Goal: Find specific page/section: Find specific page/section

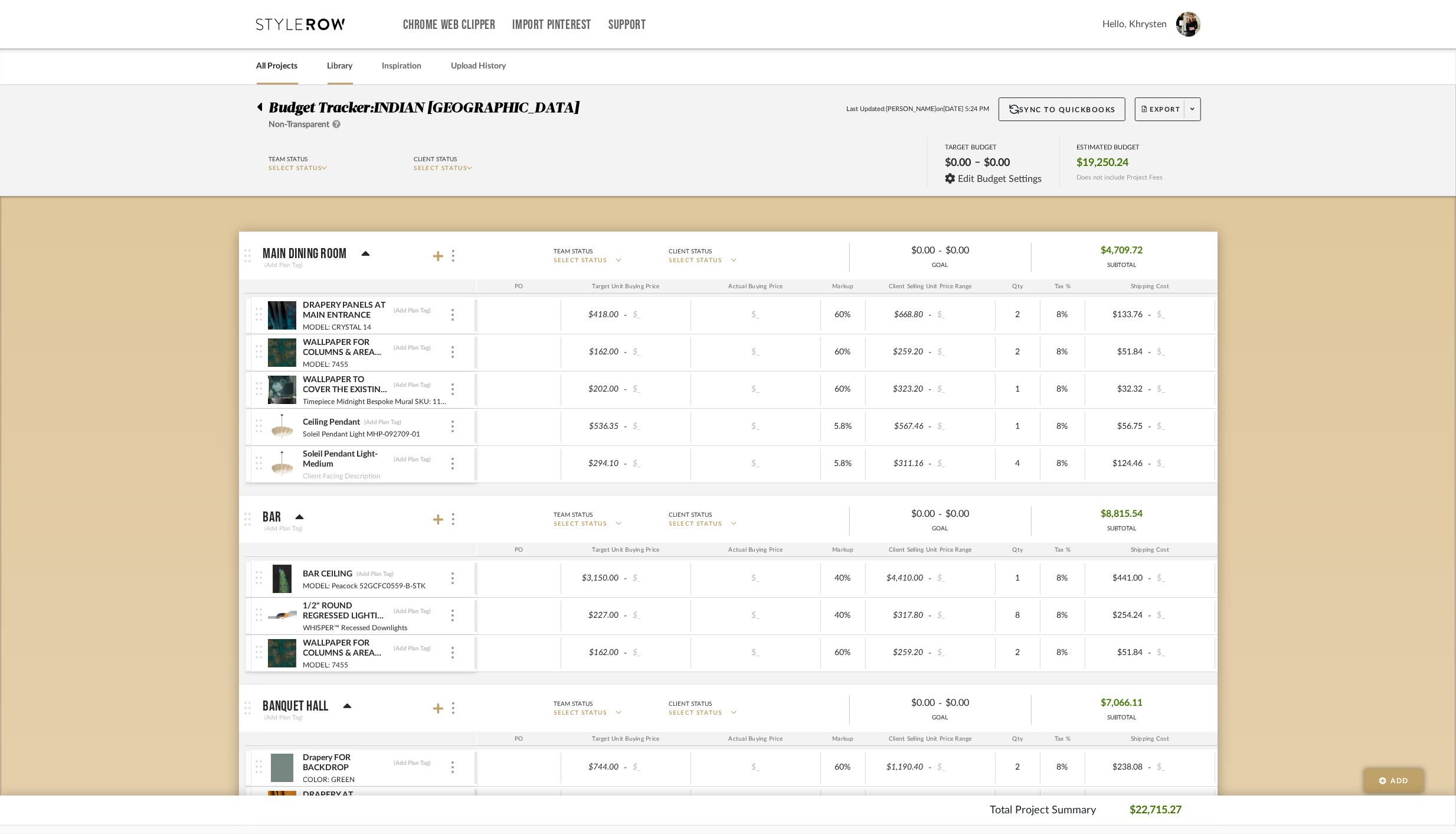
scroll to position [0, 160]
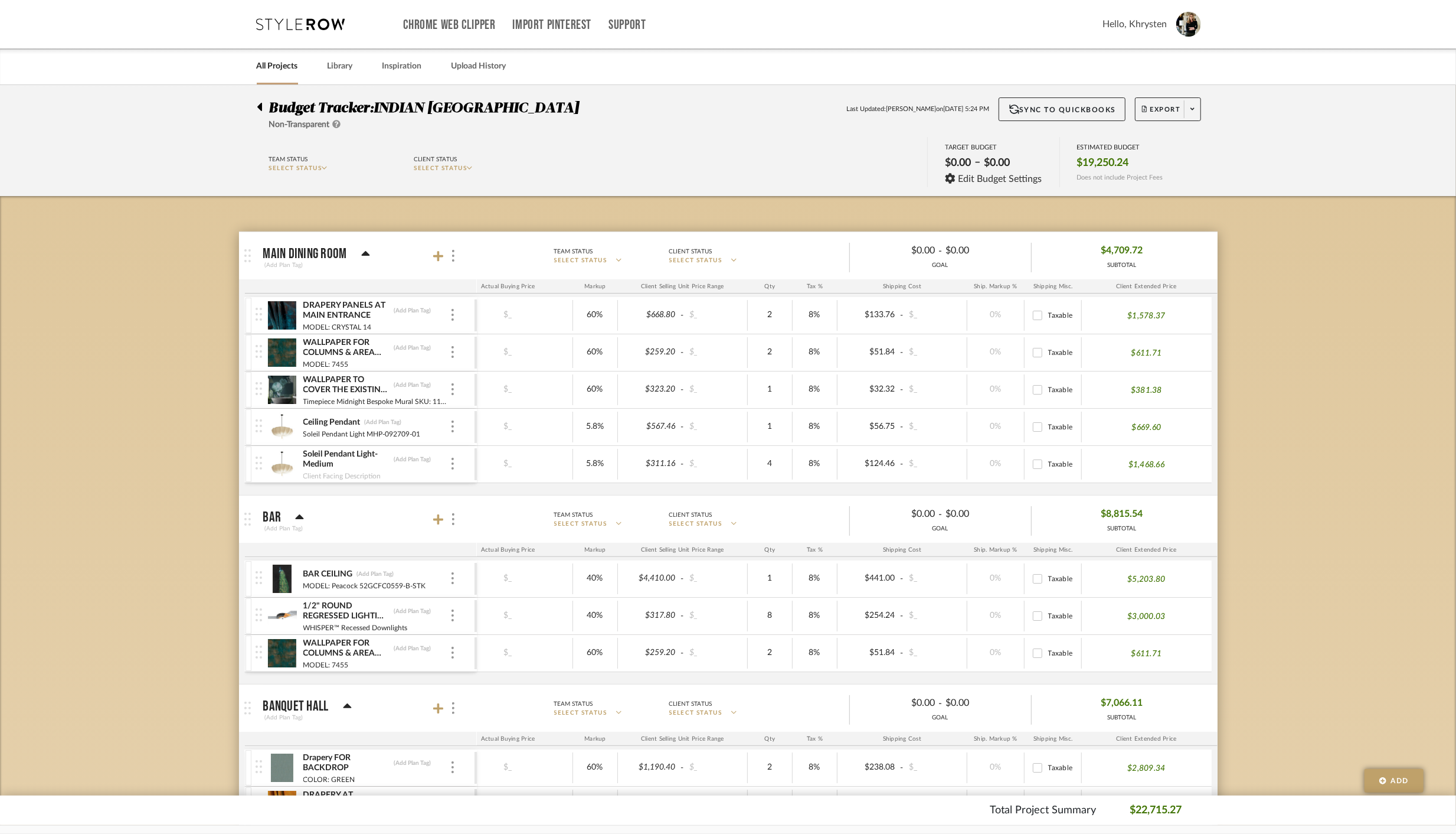
click at [268, 60] on link "All Projects" at bounding box center [277, 67] width 41 height 16
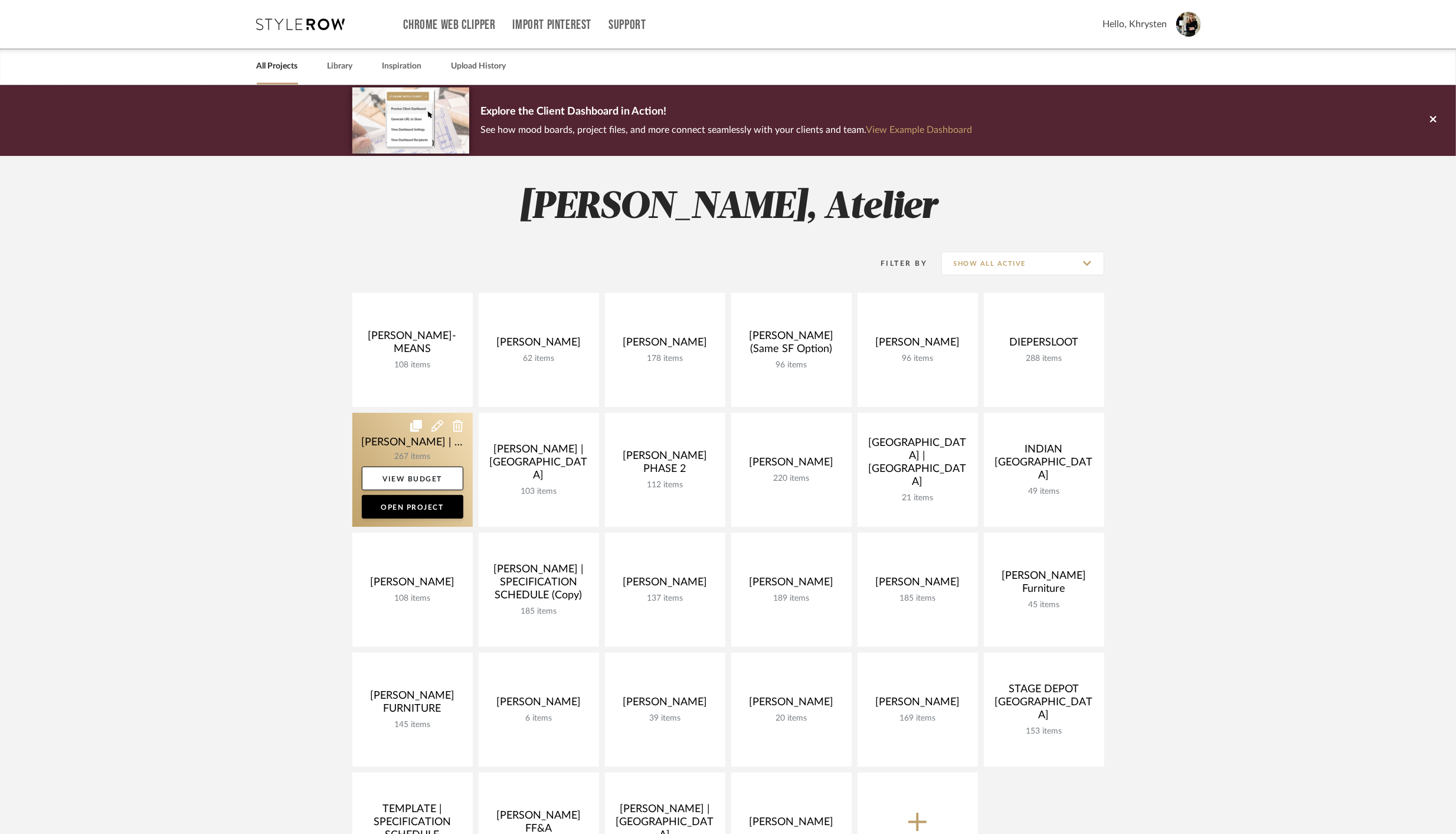
click at [371, 445] on link at bounding box center [412, 469] width 121 height 114
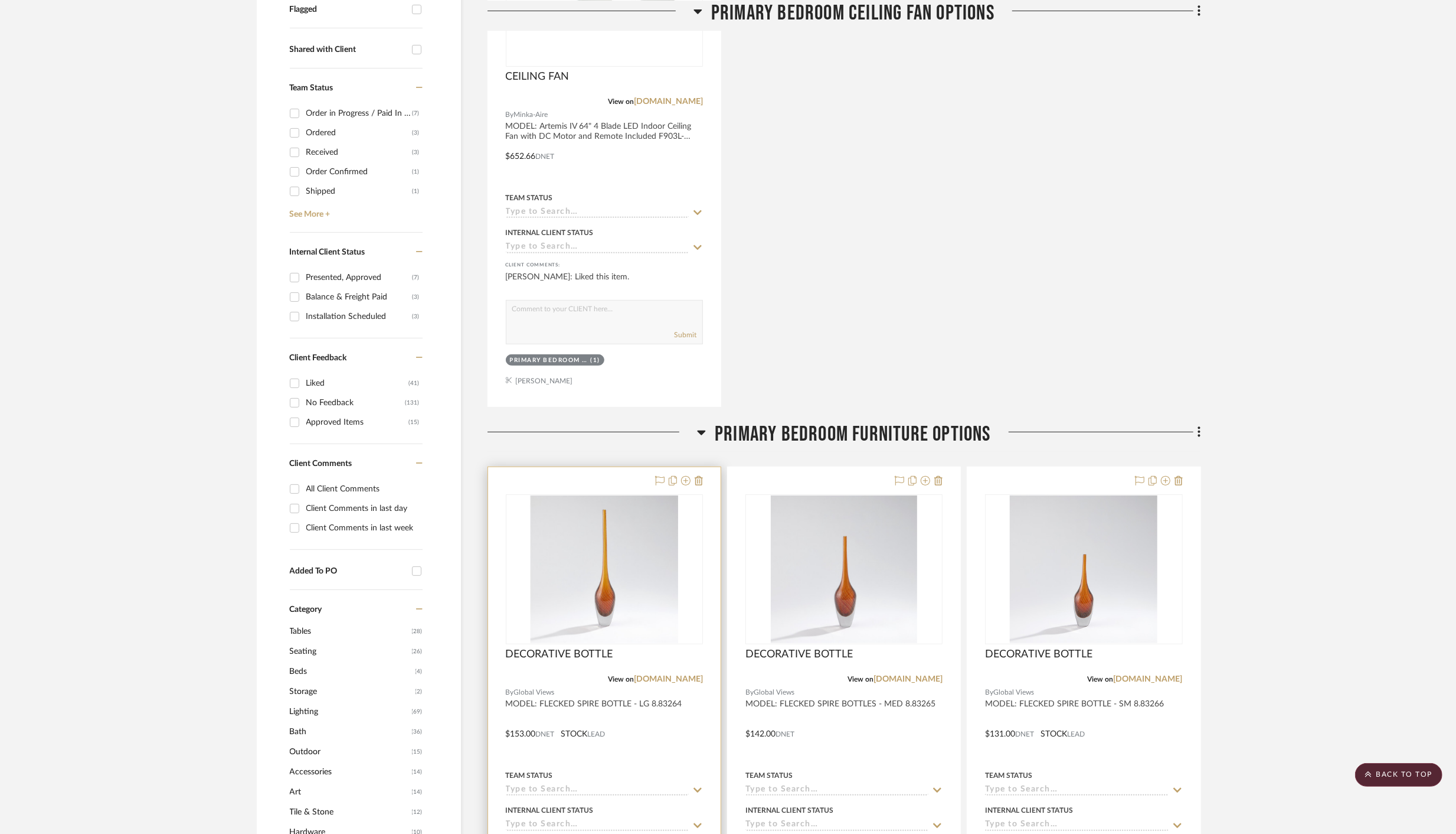
scroll to position [437, 0]
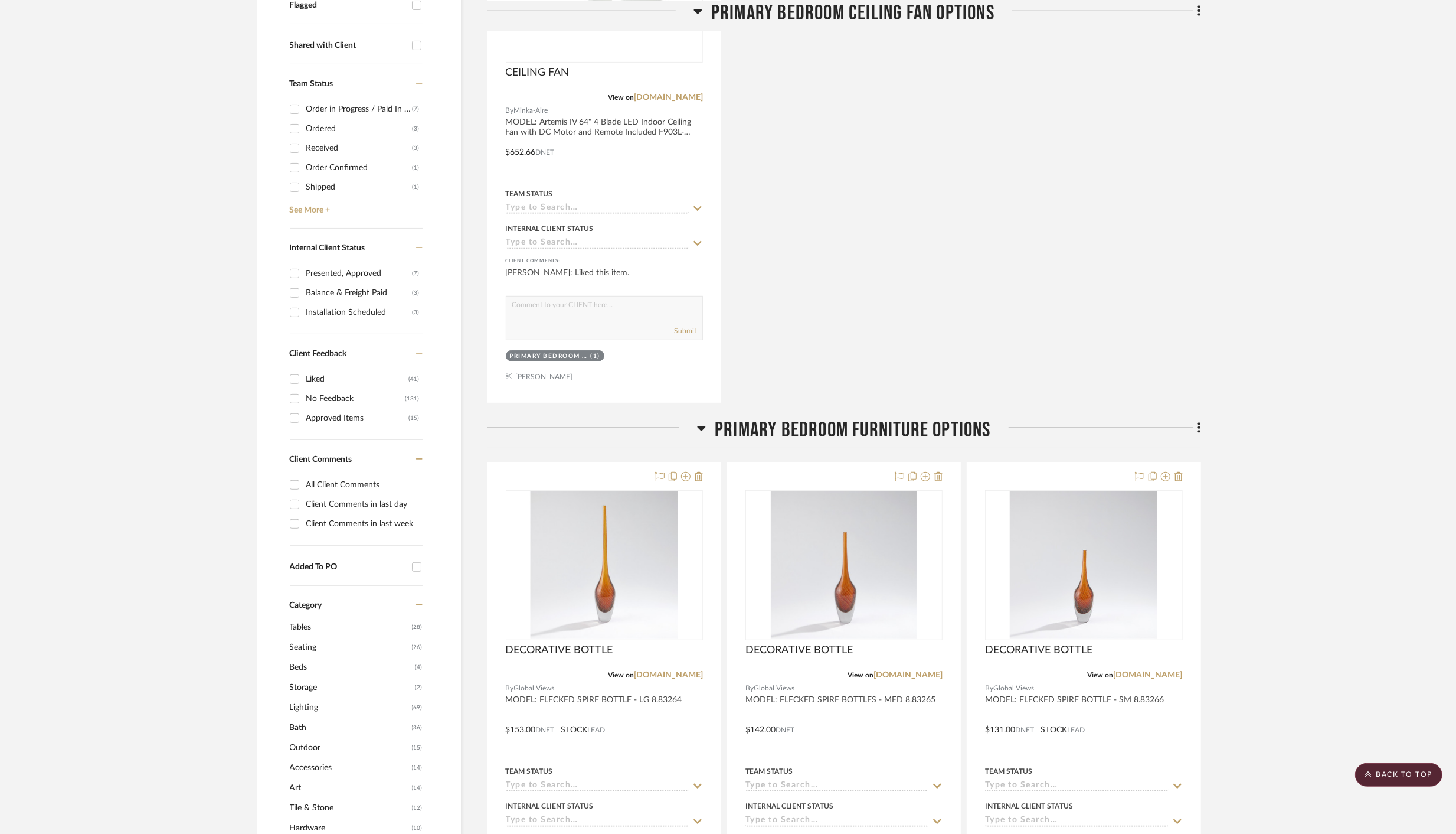
click at [700, 428] on icon at bounding box center [701, 429] width 8 height 5
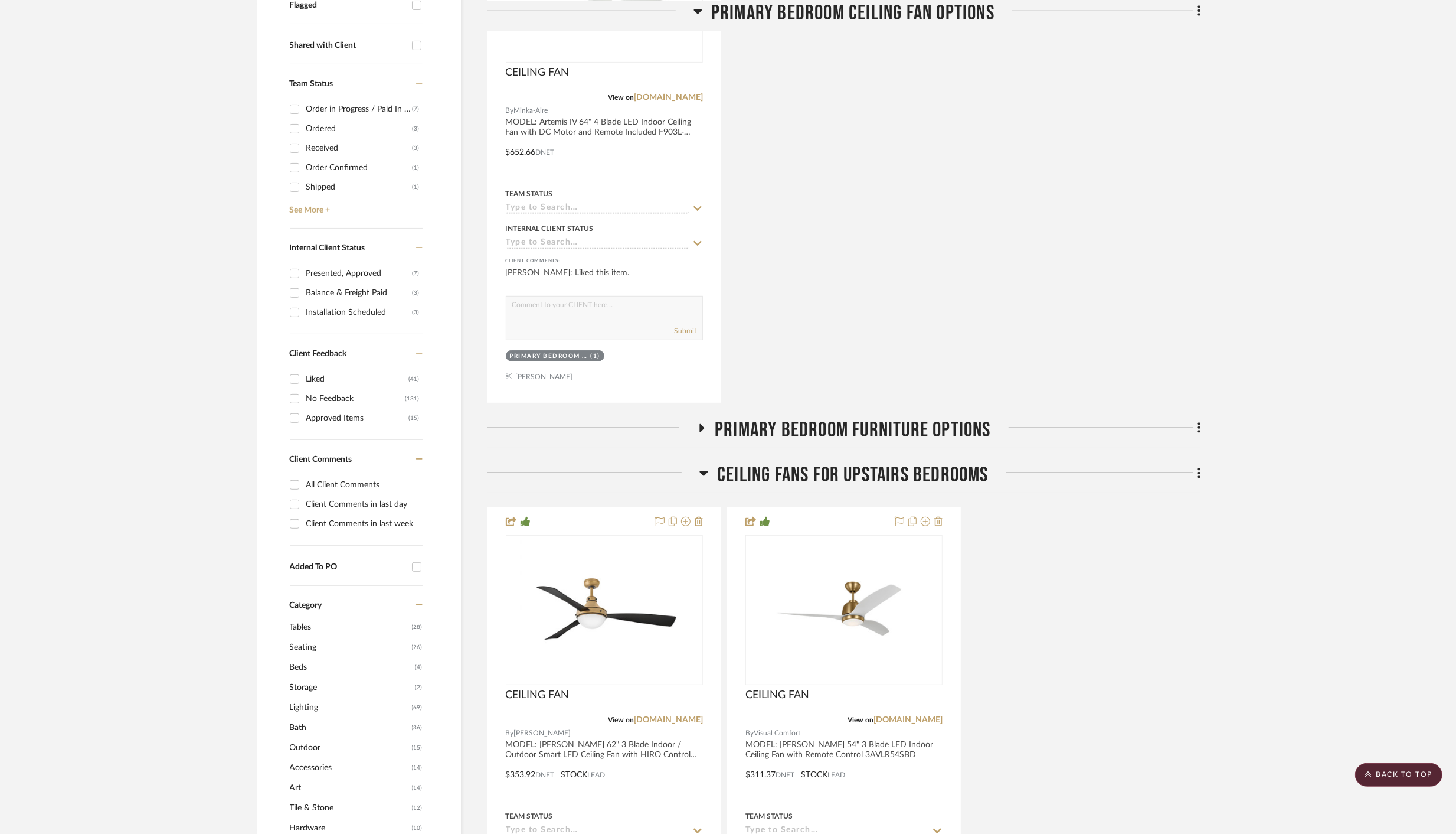
click at [705, 471] on icon at bounding box center [704, 474] width 8 height 5
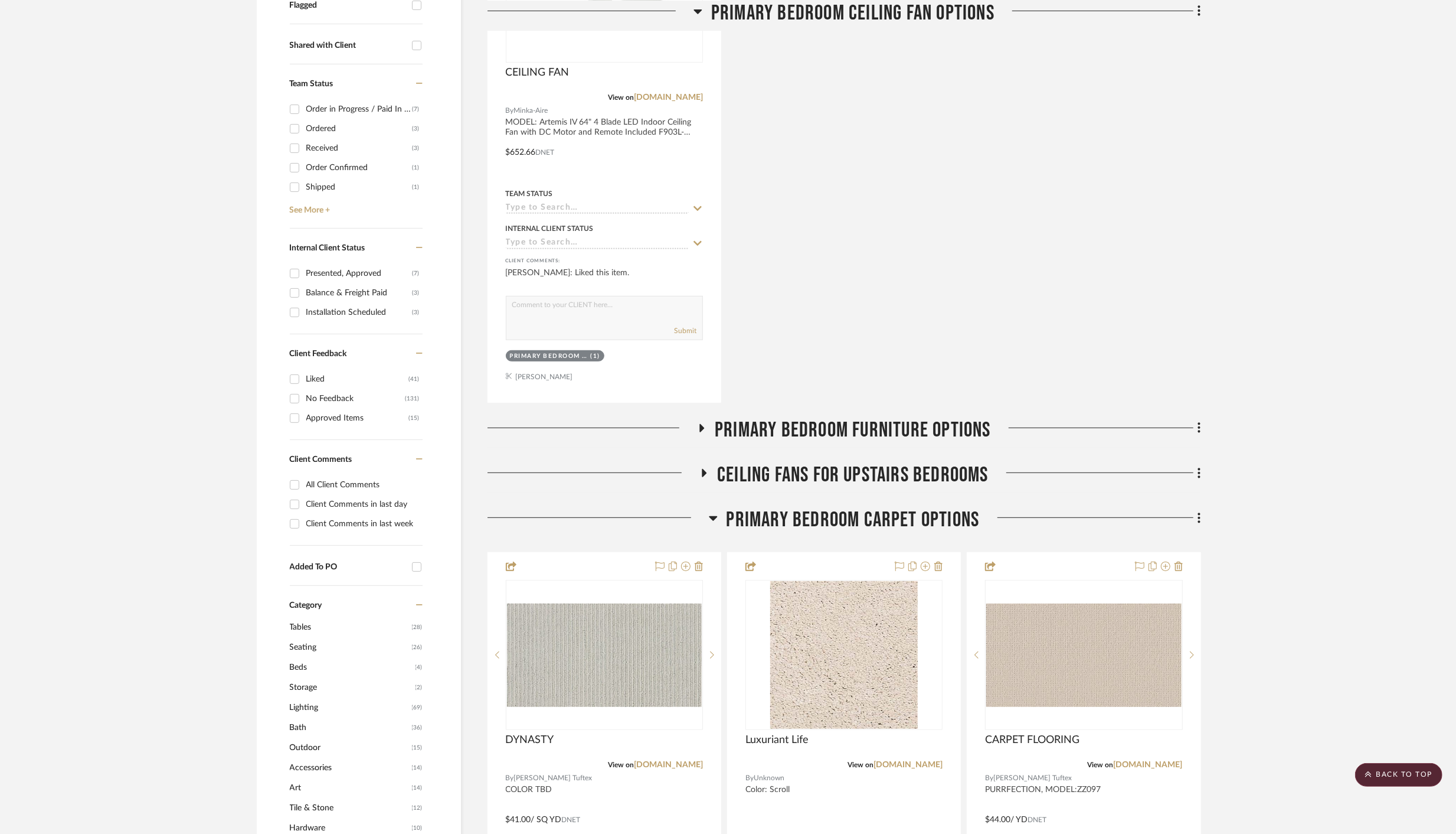
click at [713, 519] on icon at bounding box center [712, 519] width 8 height 5
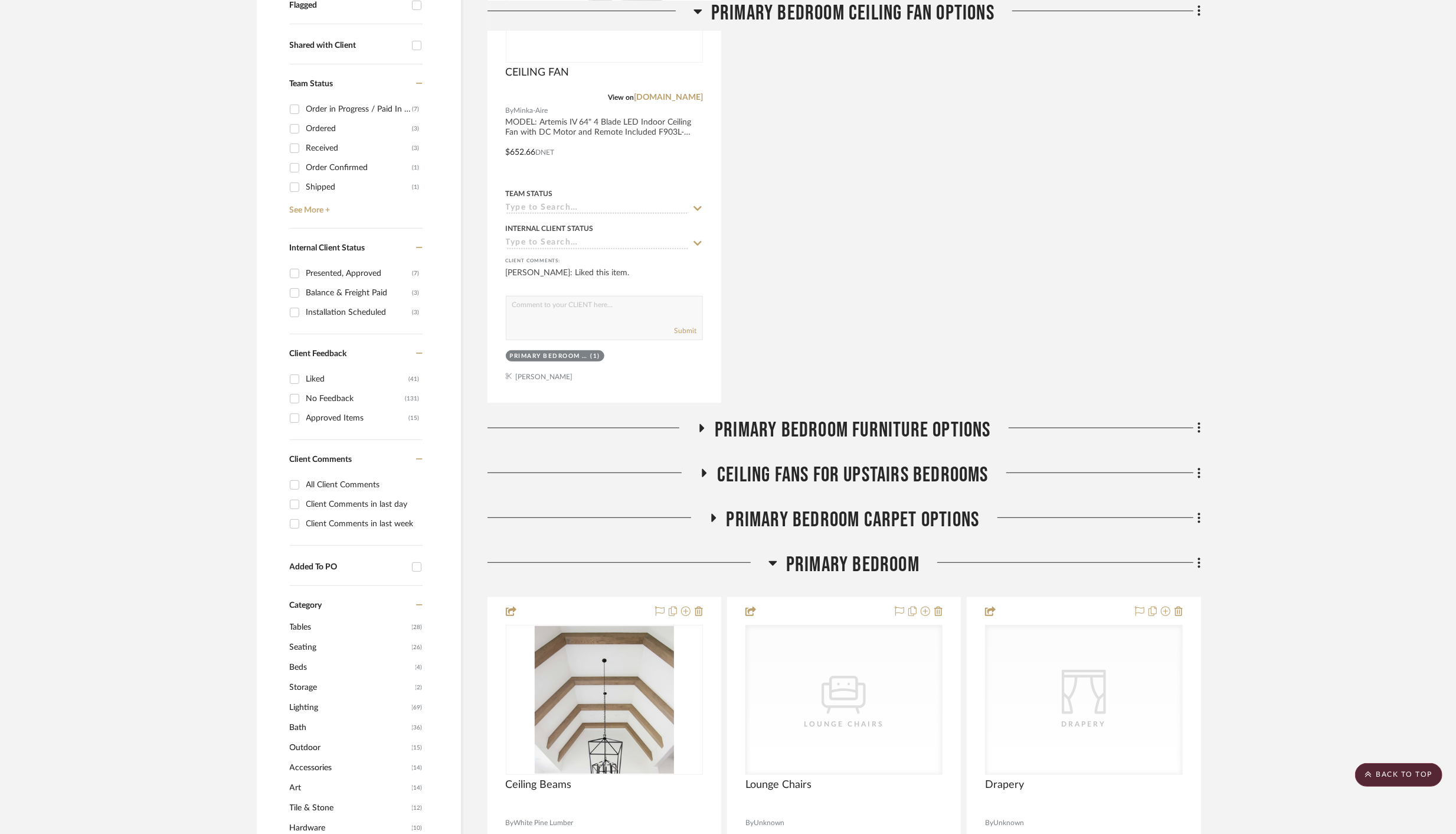
click at [771, 562] on icon at bounding box center [773, 564] width 8 height 5
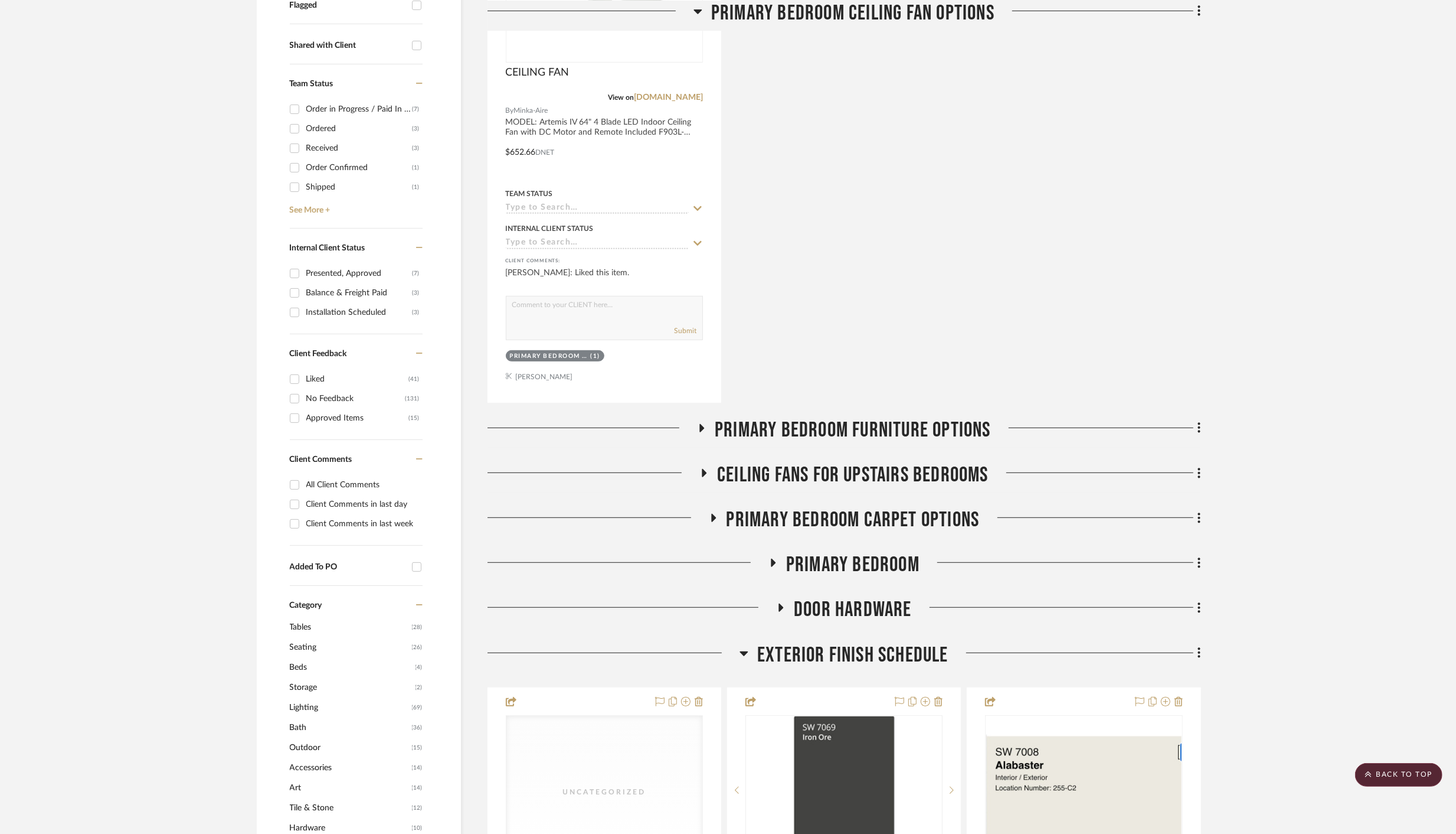
click at [744, 649] on icon at bounding box center [744, 653] width 9 height 14
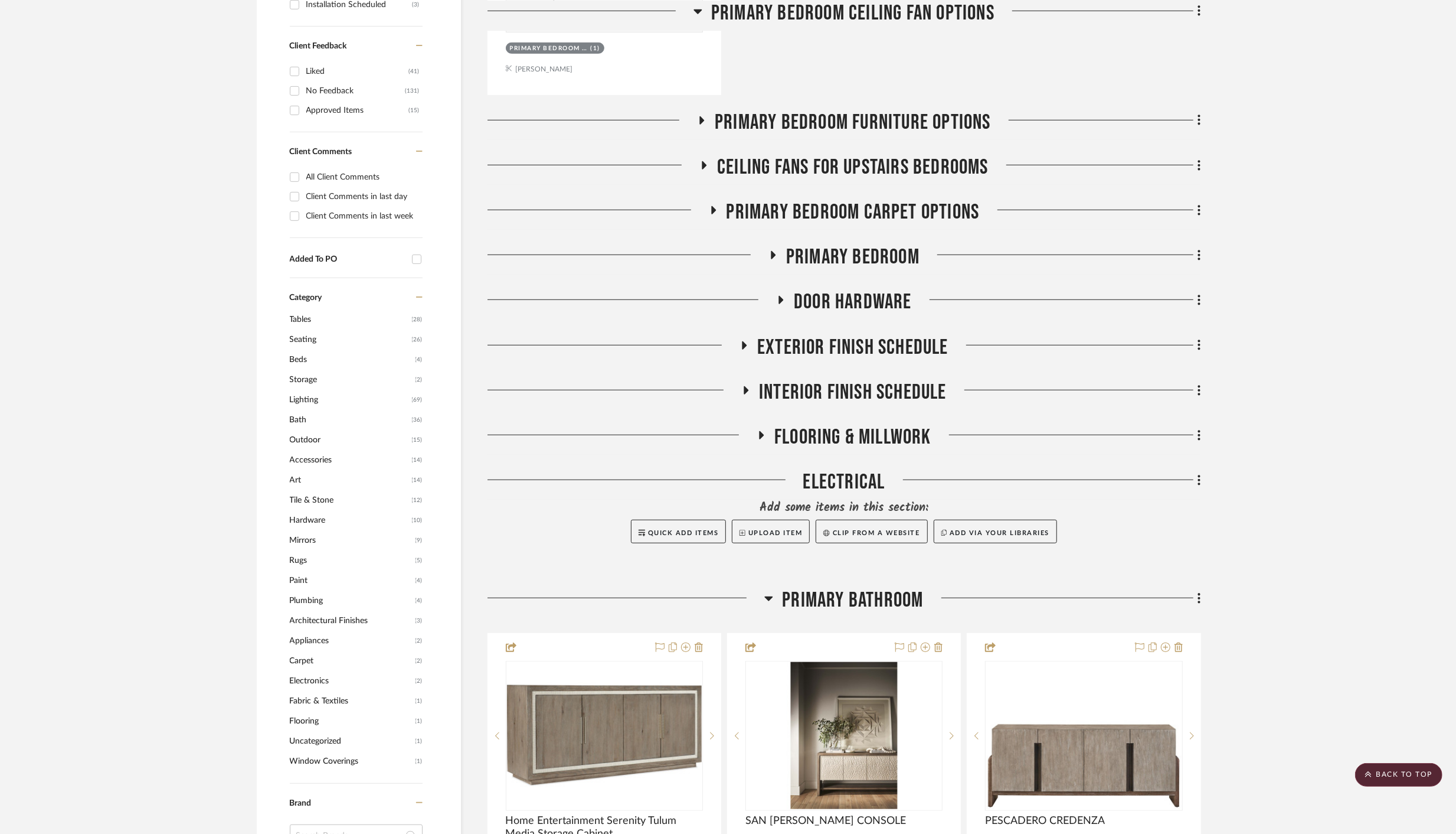
scroll to position [750, 0]
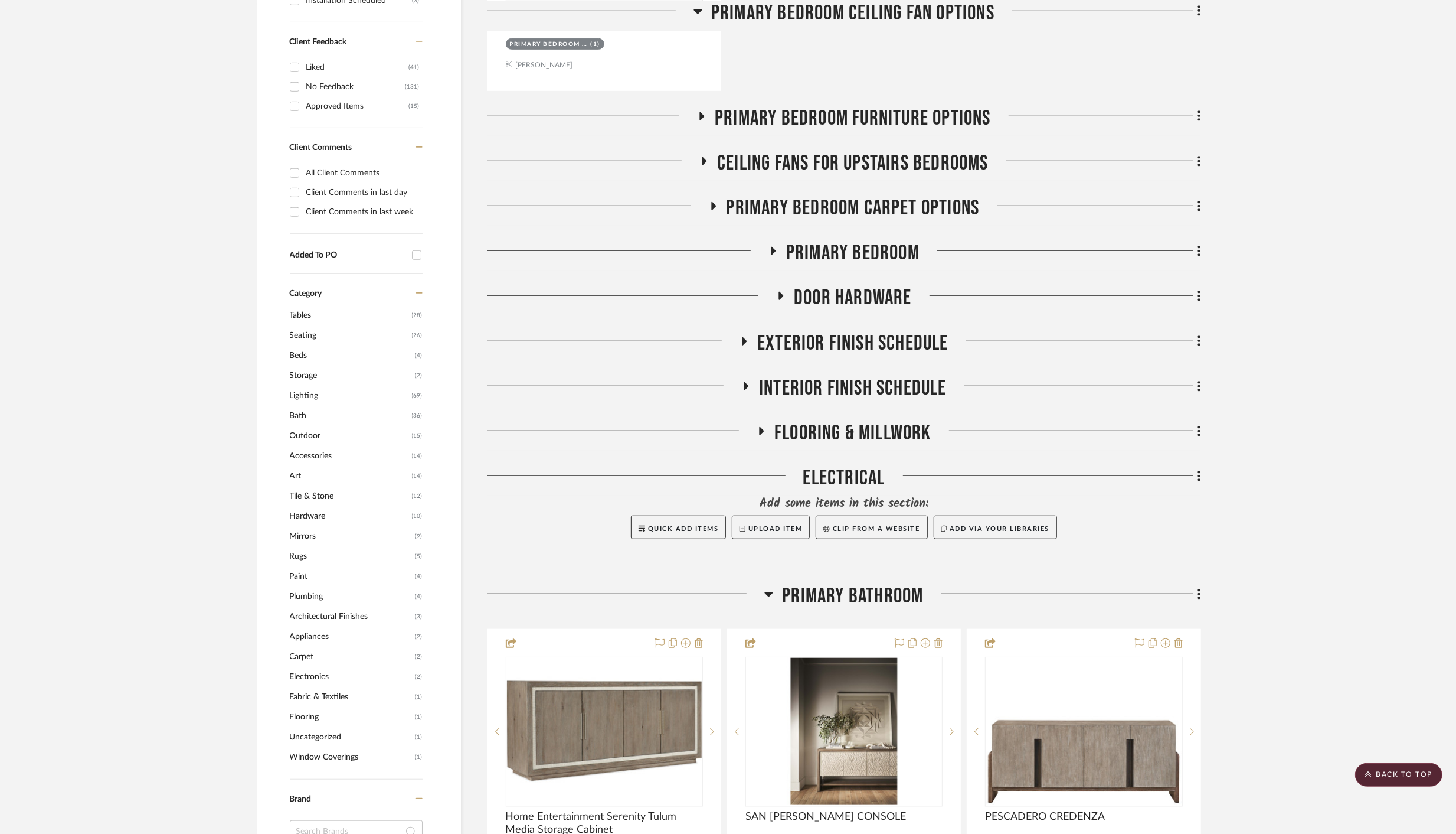
click at [776, 593] on h3 "Primary Bathroom" at bounding box center [844, 596] width 159 height 25
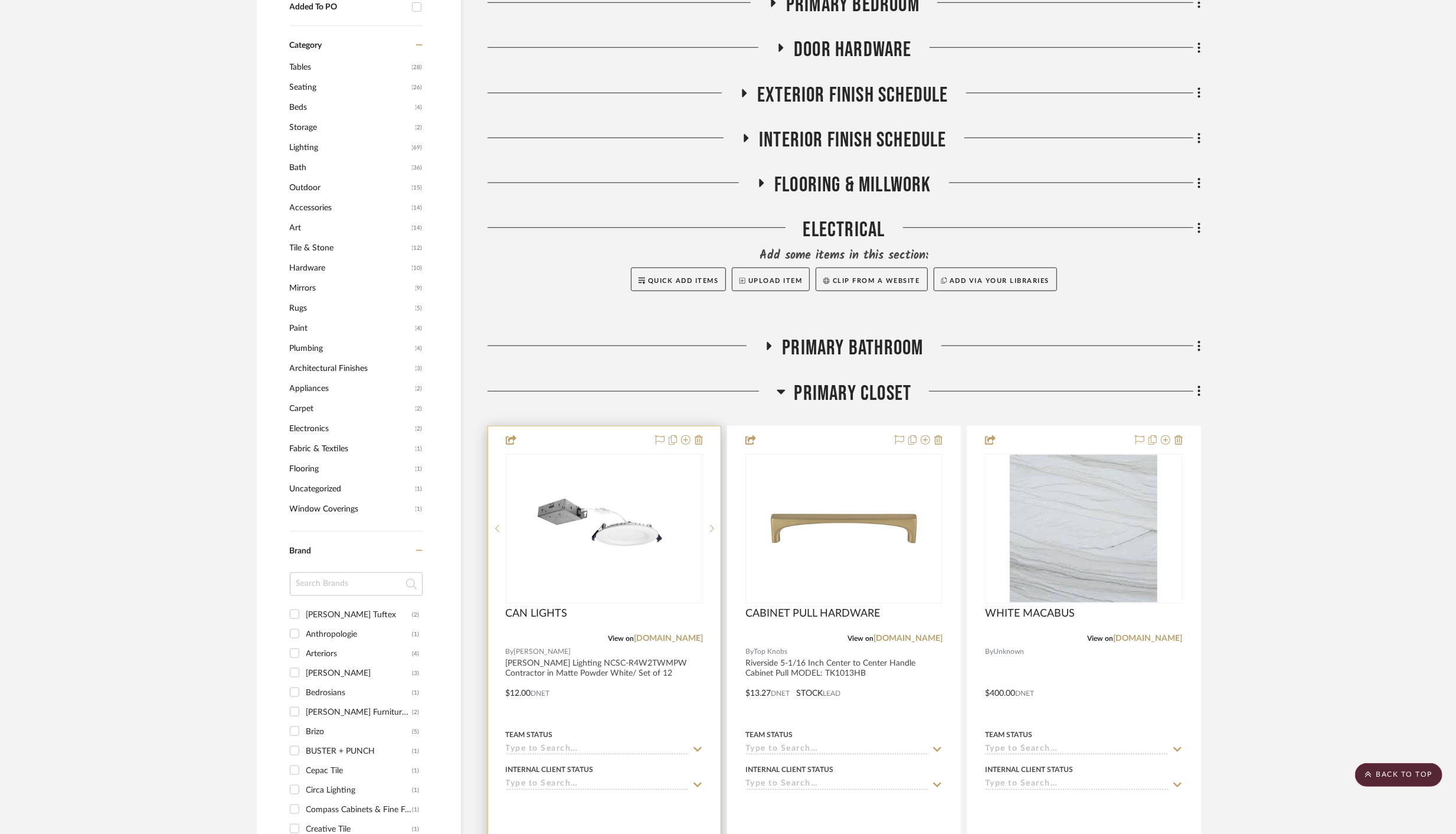
scroll to position [1096, 0]
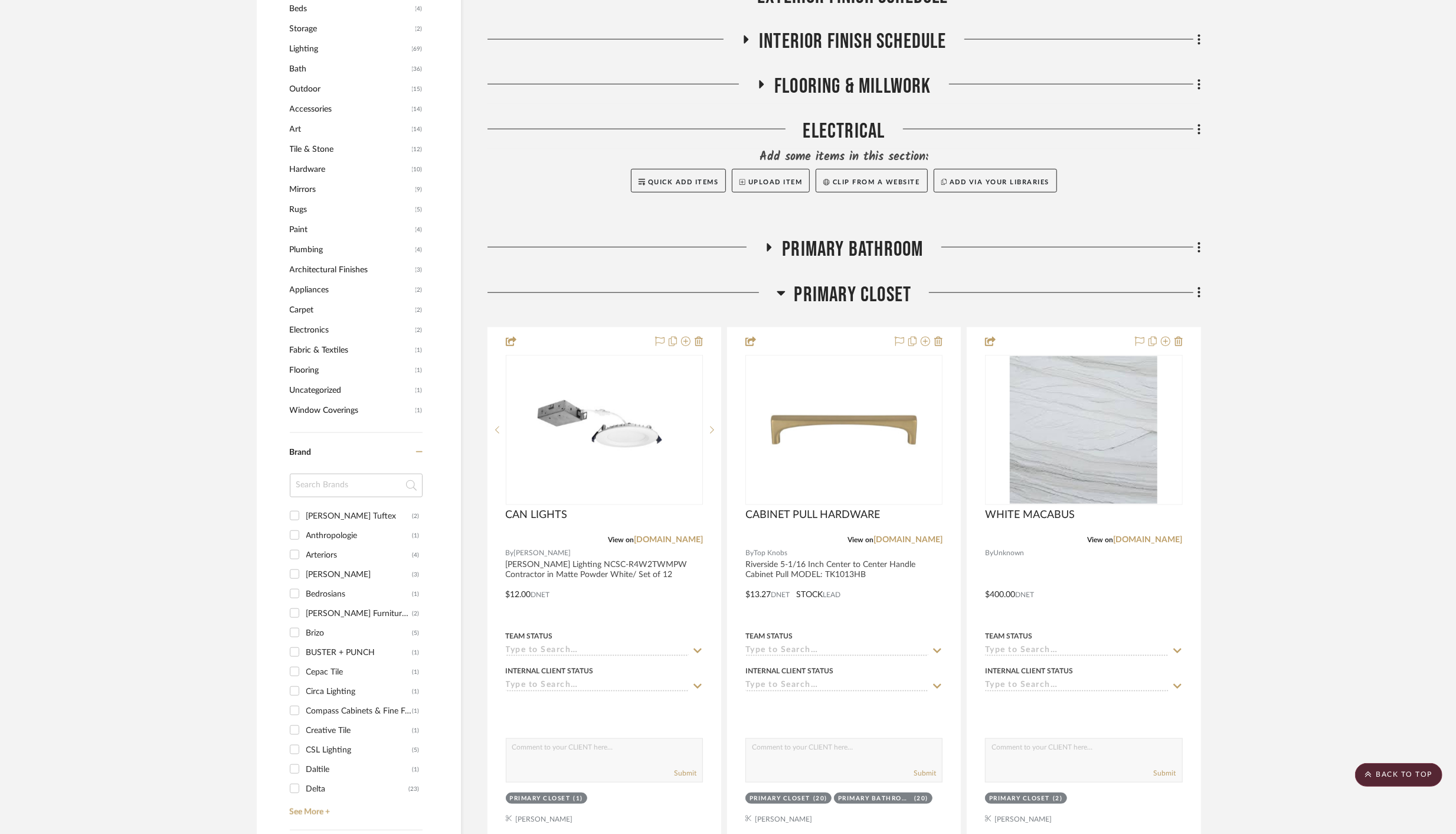
click at [782, 291] on icon at bounding box center [781, 294] width 8 height 5
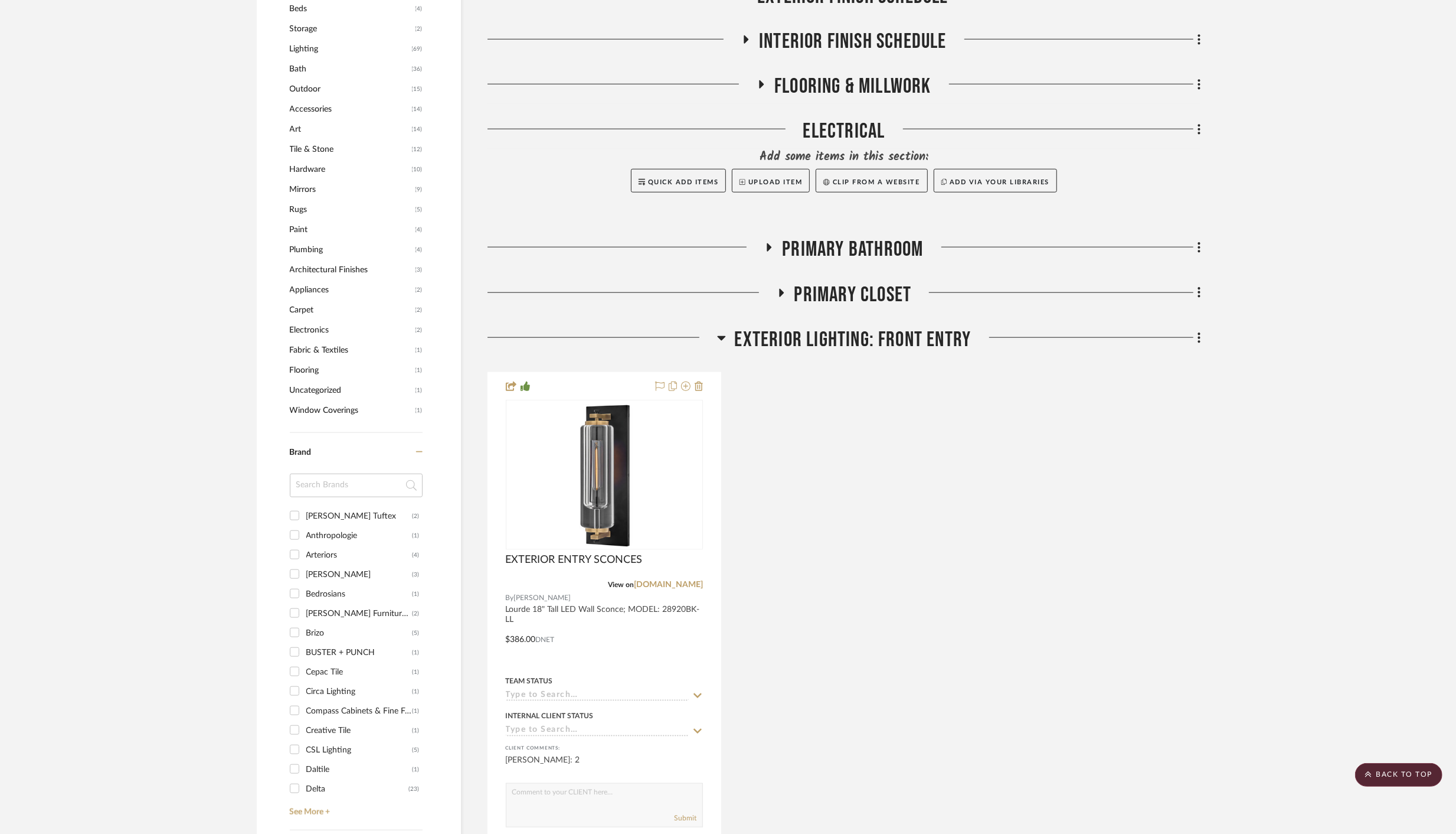
click at [723, 336] on icon at bounding box center [721, 339] width 8 height 5
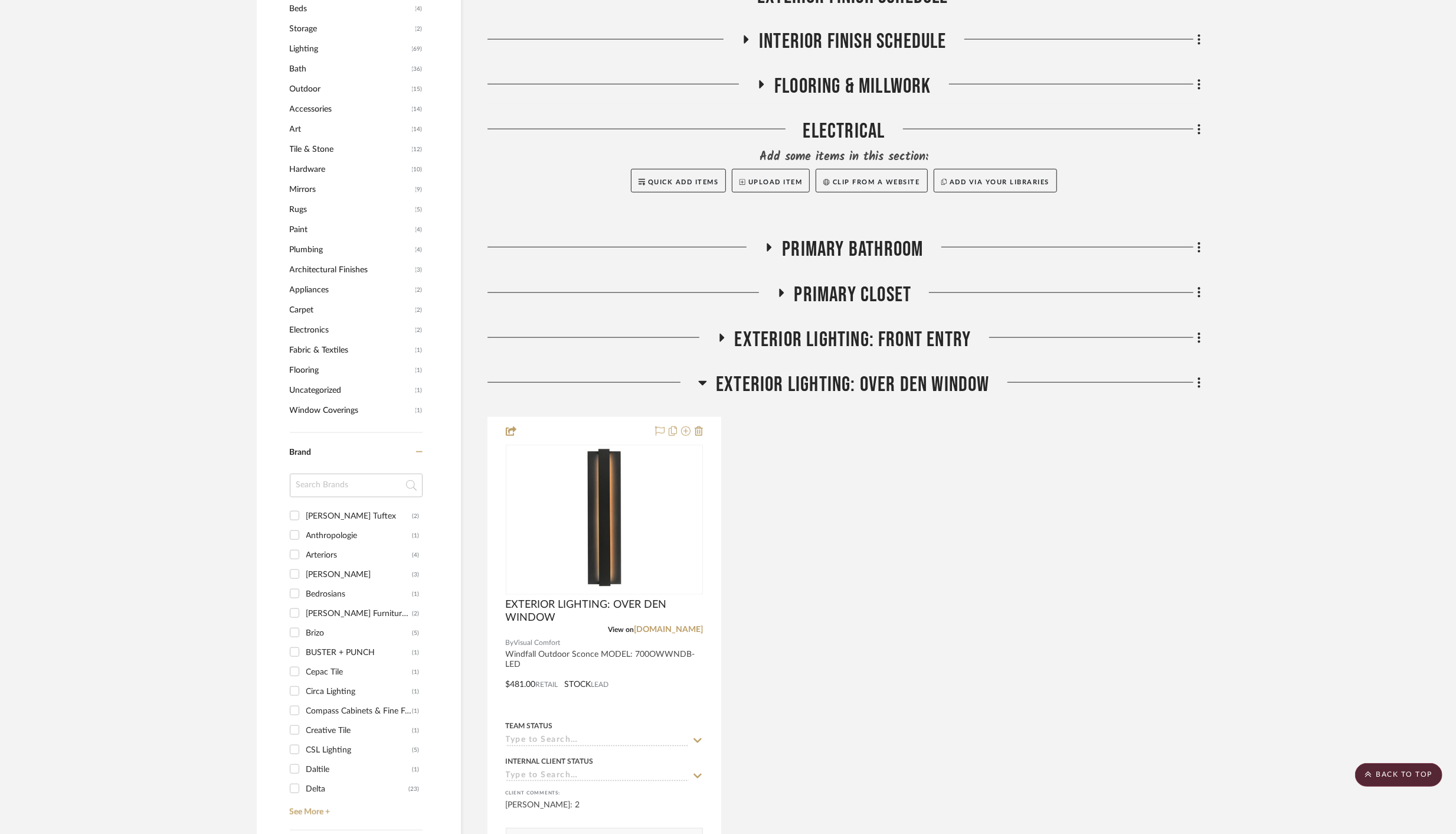
click at [712, 384] on h3 "EXTERIOR LIGHTING: OVER DEN WINDOW" at bounding box center [844, 384] width 292 height 25
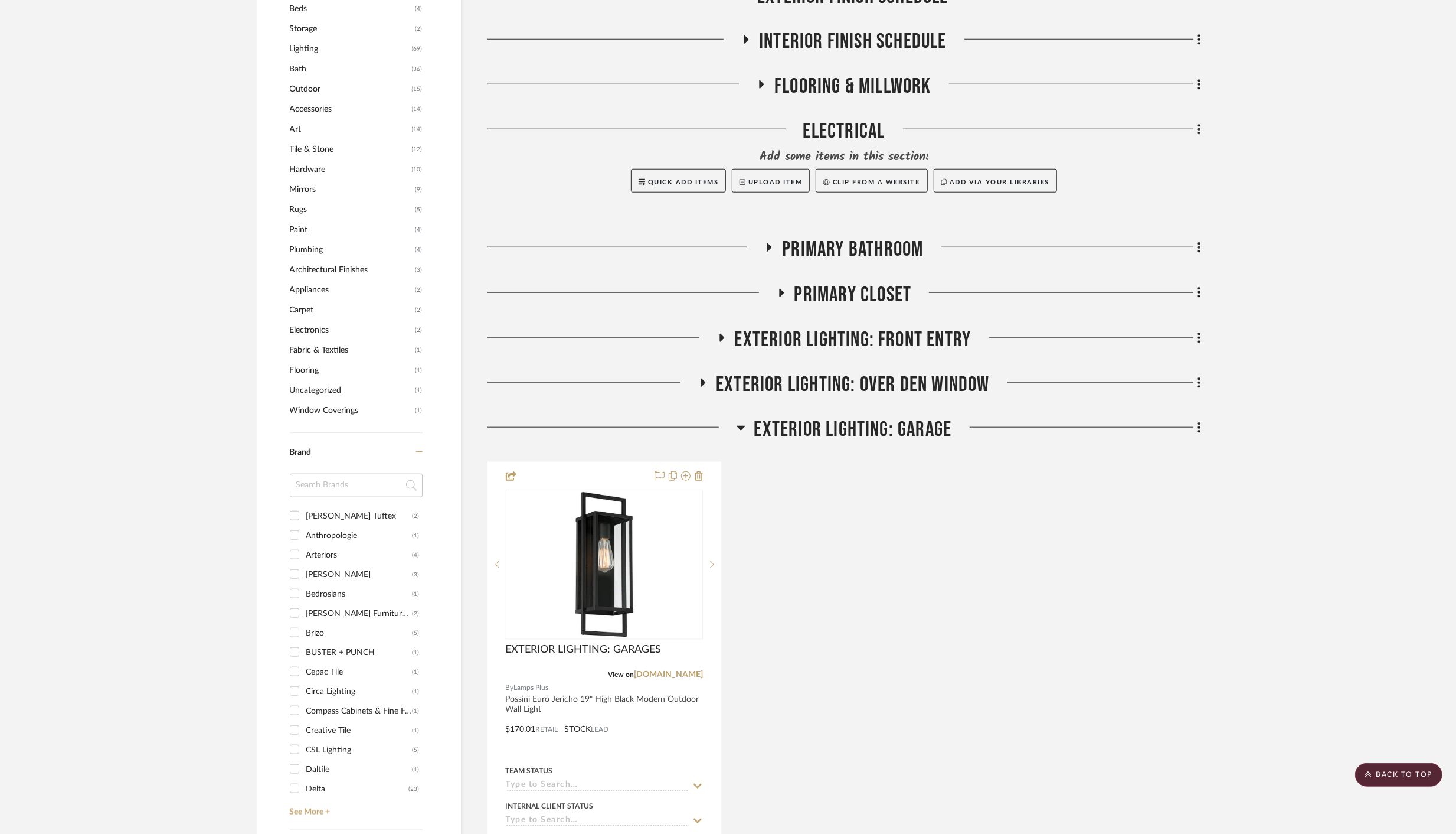
click at [741, 426] on icon at bounding box center [740, 428] width 8 height 5
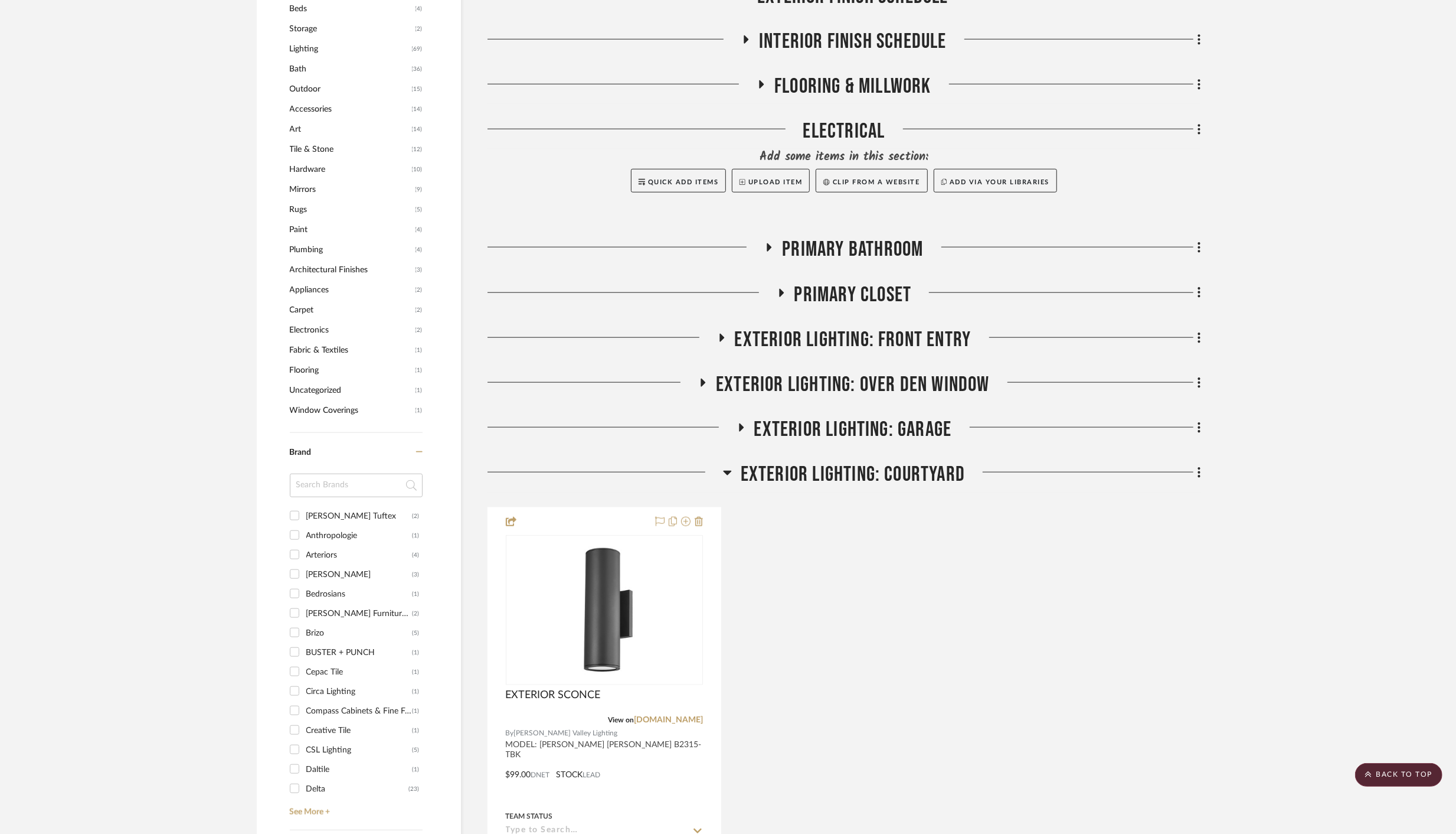
click at [731, 471] on icon at bounding box center [726, 473] width 8 height 5
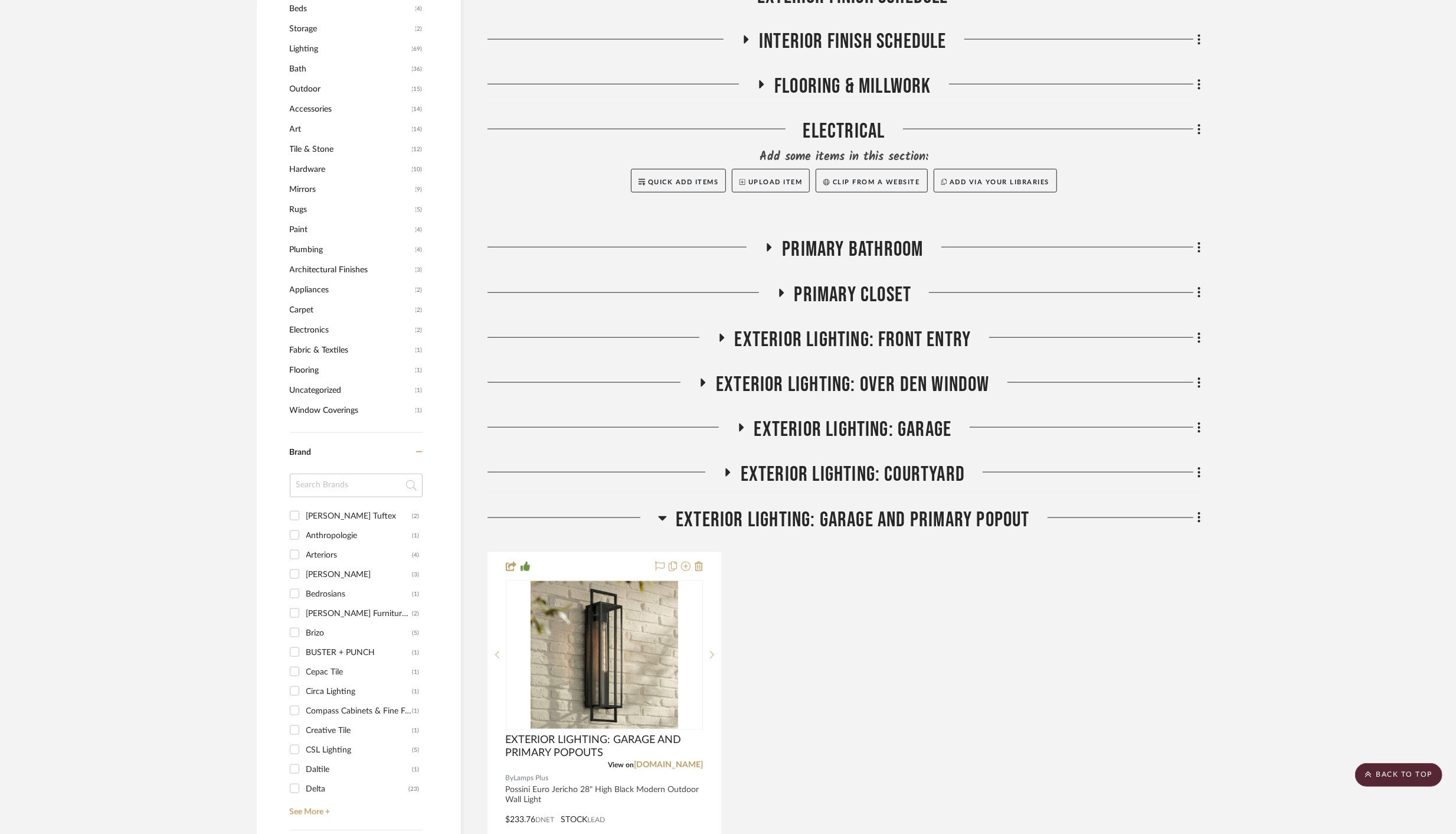
click at [661, 517] on icon at bounding box center [662, 519] width 8 height 5
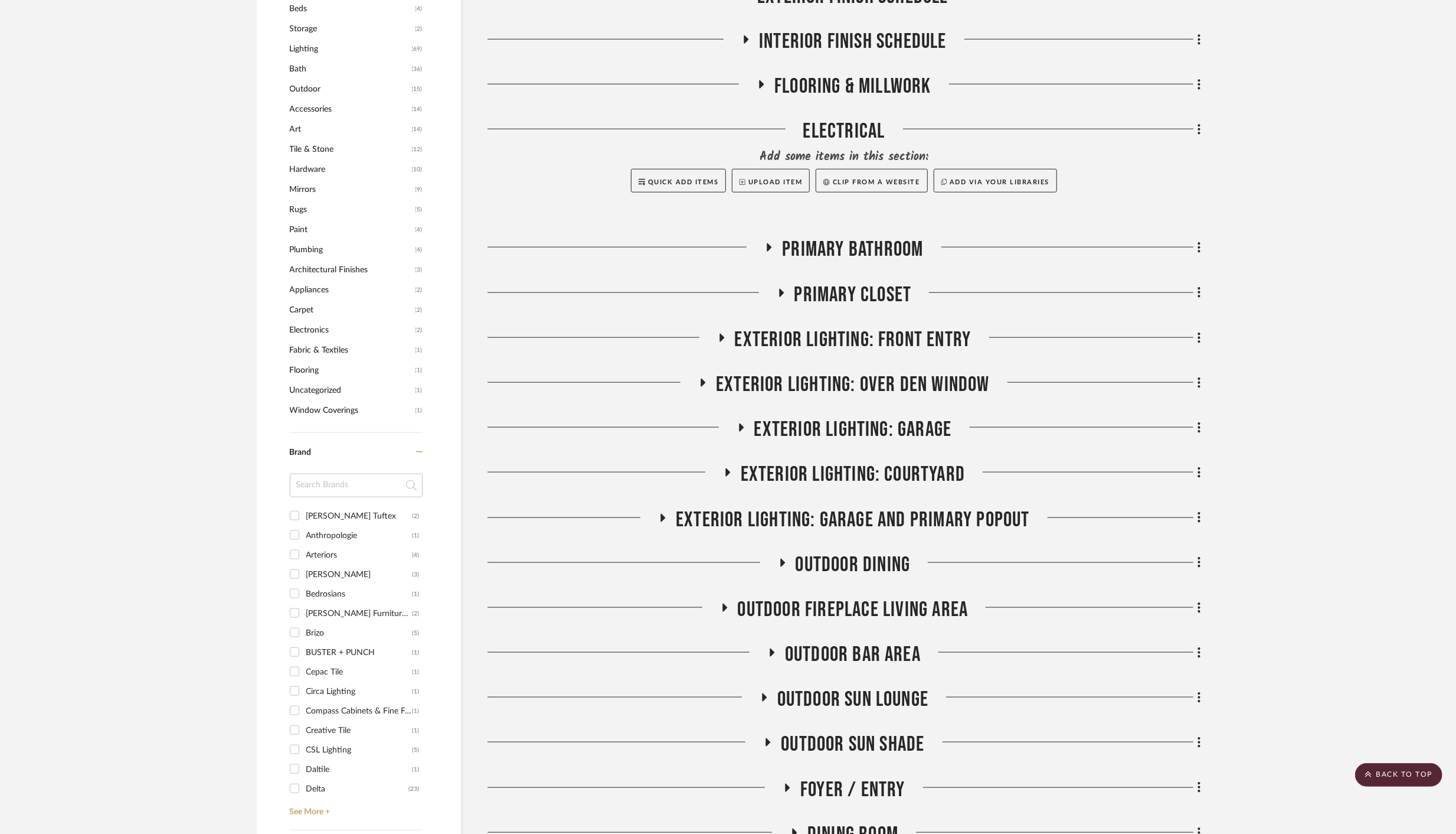
click at [781, 561] on icon at bounding box center [782, 562] width 5 height 8
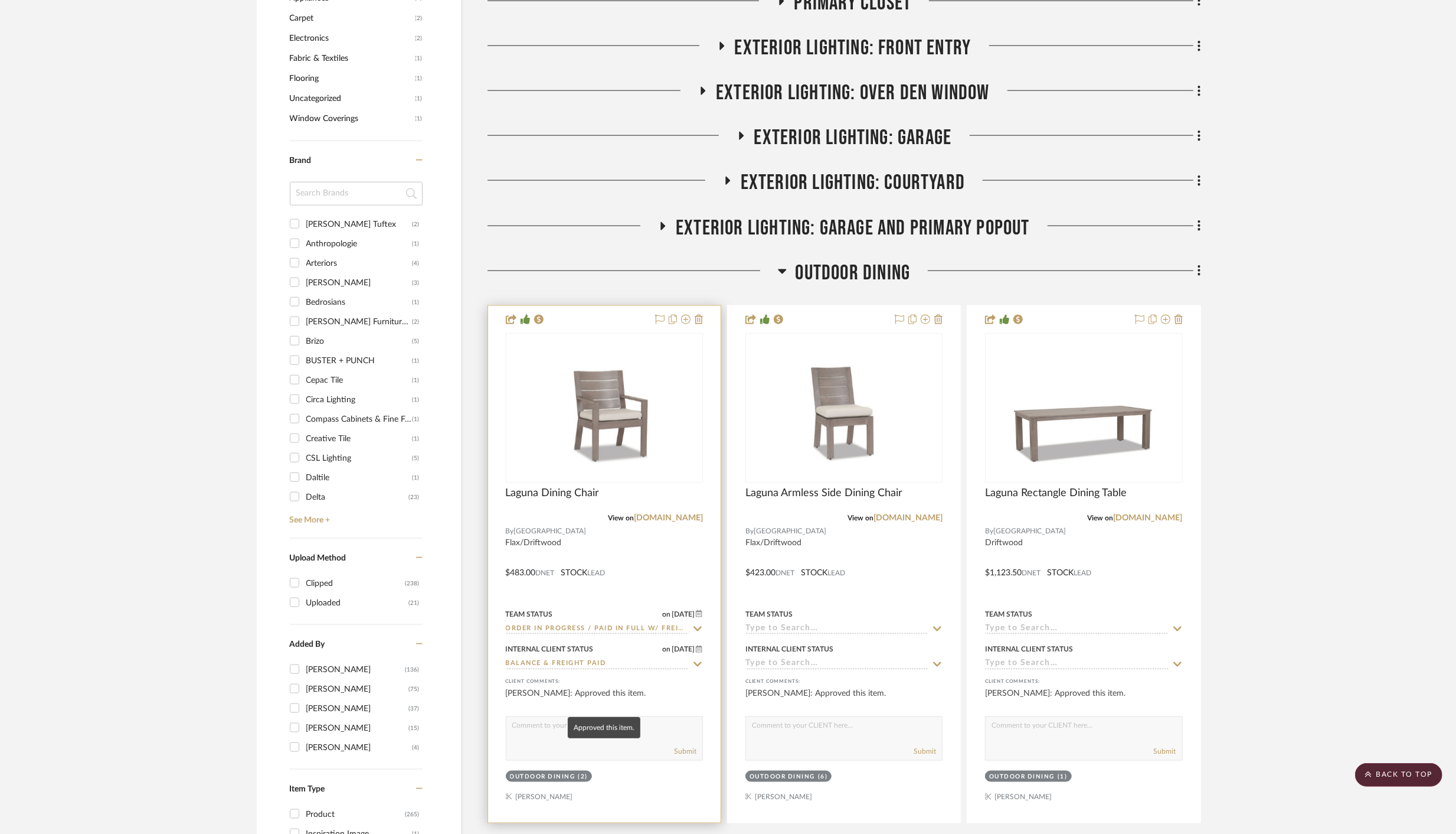
scroll to position [1390, 0]
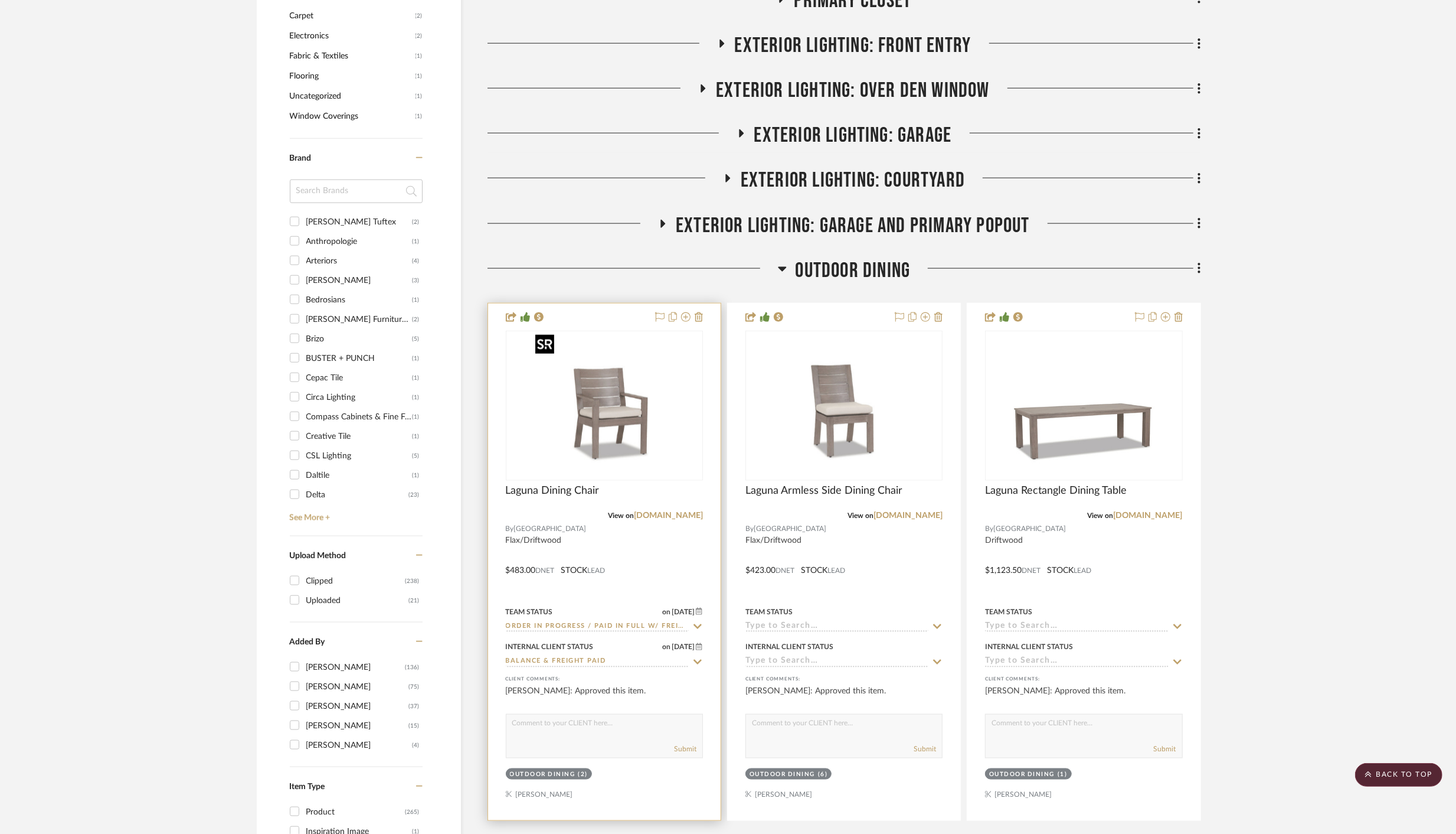
click at [604, 407] on img "0" at bounding box center [605, 406] width 148 height 148
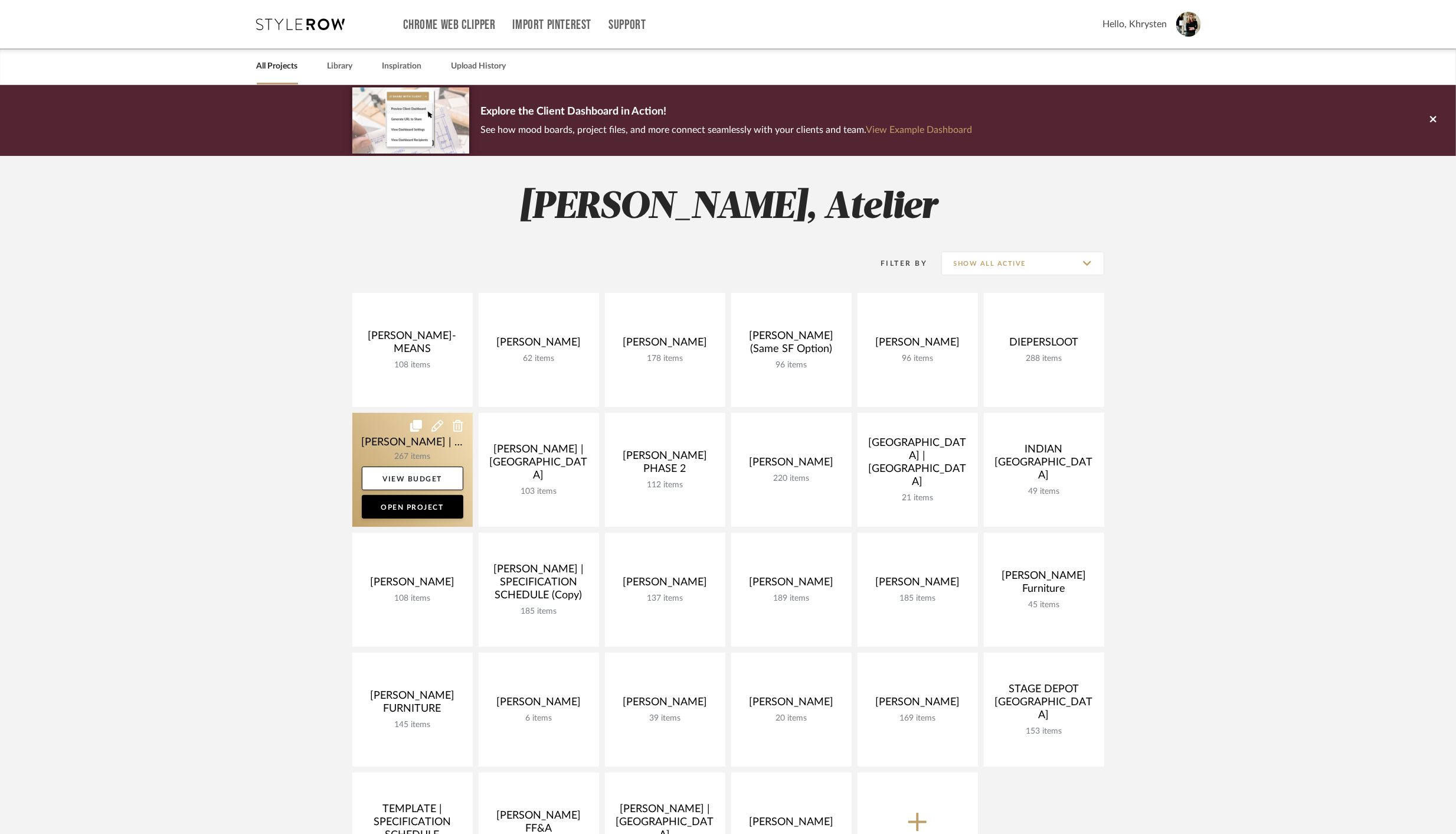
click at [396, 426] on link at bounding box center [412, 469] width 121 height 114
